Goal: Information Seeking & Learning: Learn about a topic

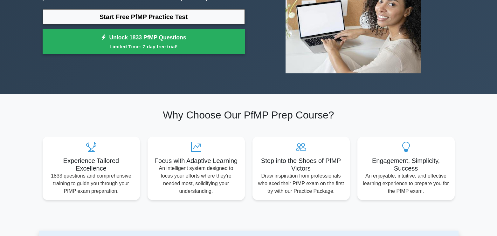
scroll to position [35, 0]
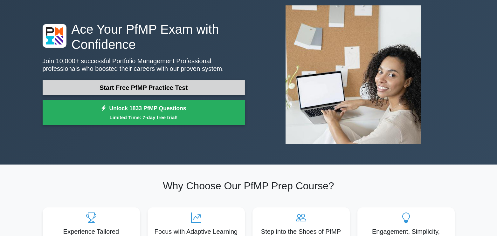
click at [178, 92] on link "Start Free PfMP Practice Test" at bounding box center [144, 87] width 202 height 15
click at [183, 87] on link "Start Free PfMP Practice Test" at bounding box center [144, 87] width 202 height 15
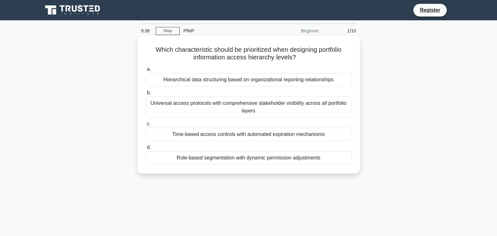
click at [240, 85] on div "Hierarchical data structuring based on organizational reporting relationships" at bounding box center [249, 79] width 206 height 13
click at [151, 69] on label "a. Hierarchical data structuring based on organizational reporting relationships" at bounding box center [249, 76] width 206 height 21
click at [146, 69] on input "a. Hierarchical data structuring based on organizational reporting relationships" at bounding box center [146, 69] width 0 height 4
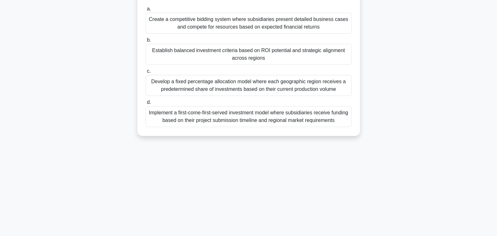
scroll to position [107, 0]
click at [149, 99] on span "d." at bounding box center [149, 101] width 4 height 5
click at [146, 100] on input "d. Implement a first-come-first-served investment model where subsidiaries rece…" at bounding box center [146, 102] width 0 height 4
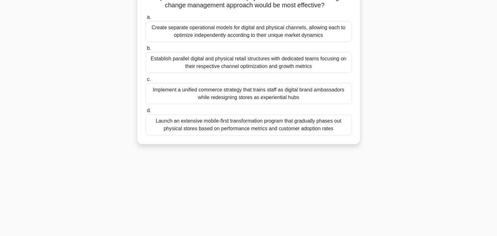
click at [149, 97] on div "Implement a unified commerce strategy that trains staff as digital brand ambass…" at bounding box center [249, 93] width 206 height 21
click at [146, 82] on input "c. Implement a unified commerce strategy that trains staff as digital brand amb…" at bounding box center [146, 80] width 0 height 4
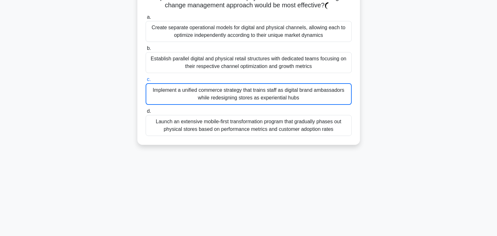
scroll to position [0, 0]
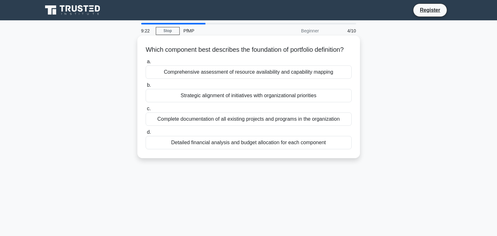
click at [172, 102] on div "Strategic alignment of initiatives with organizational priorities" at bounding box center [249, 95] width 206 height 13
click at [146, 87] on input "b. Strategic alignment of initiatives with organizational priorities" at bounding box center [146, 85] width 0 height 4
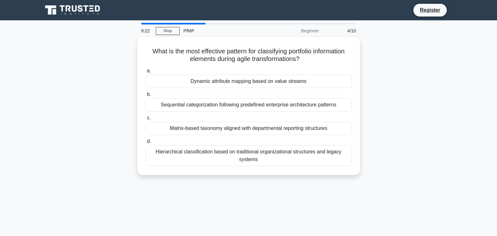
click at [172, 107] on div "Sequential categorization following predefined enterprise architecture patterns" at bounding box center [249, 104] width 206 height 13
click at [146, 97] on input "b. Sequential categorization following predefined enterprise architecture patte…" at bounding box center [146, 95] width 0 height 4
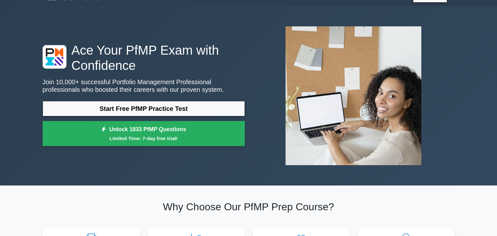
scroll to position [14, 0]
